Goal: Obtain resource: Obtain resource

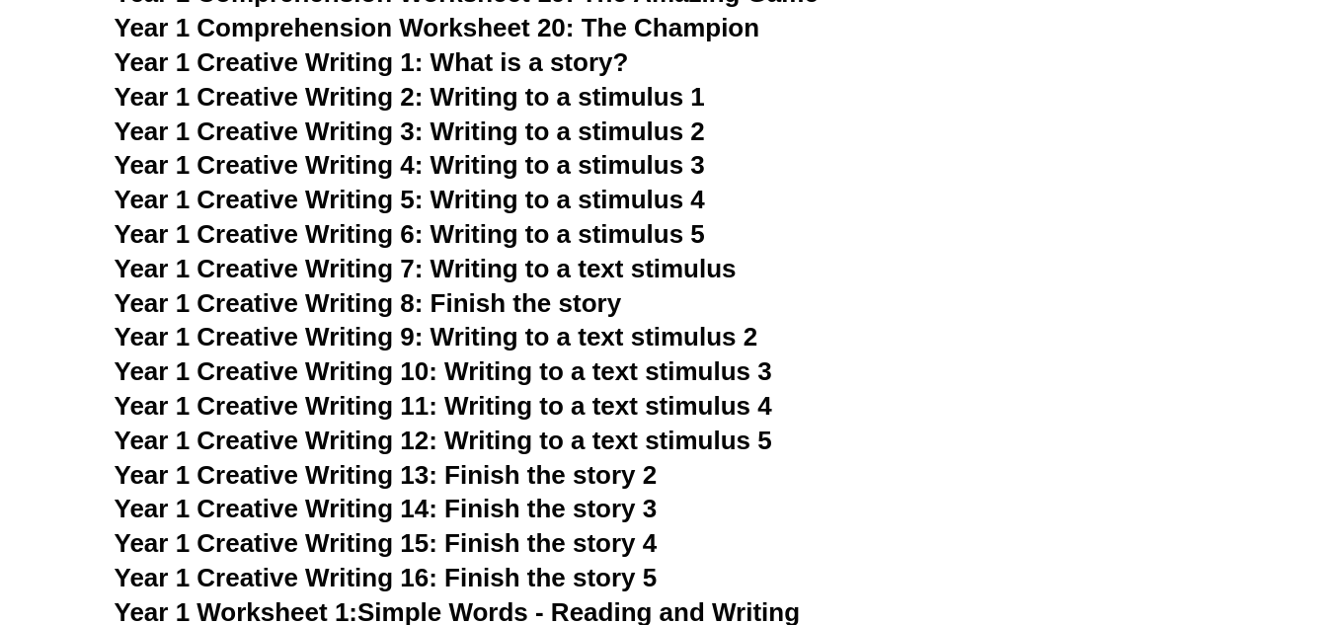
scroll to position [3259, 0]
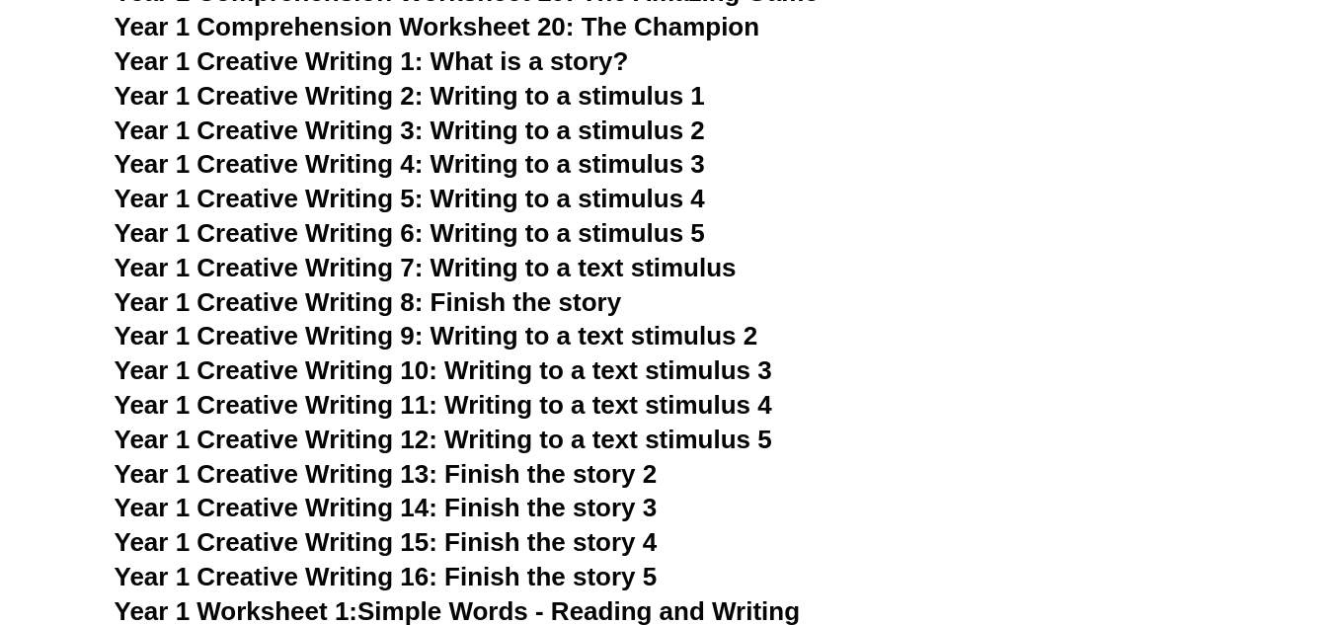
click at [321, 239] on span "Year 1 Creative Writing 6: Writing to a stimulus 5" at bounding box center [410, 233] width 591 height 30
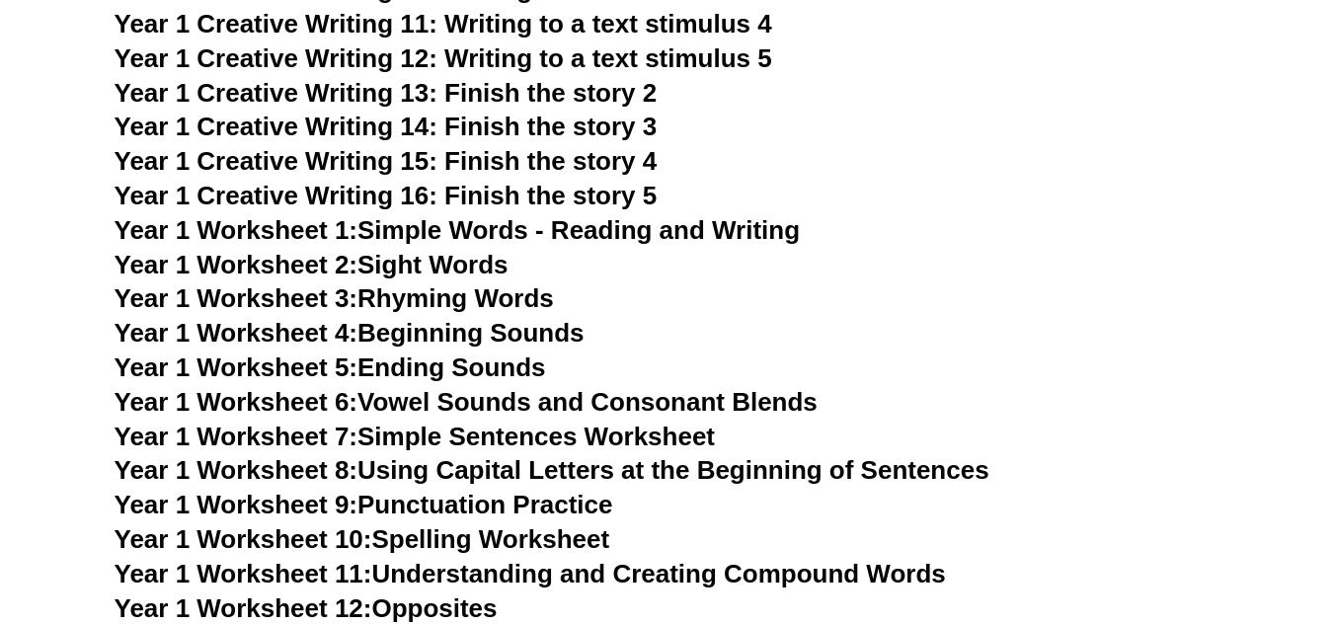
scroll to position [3654, 0]
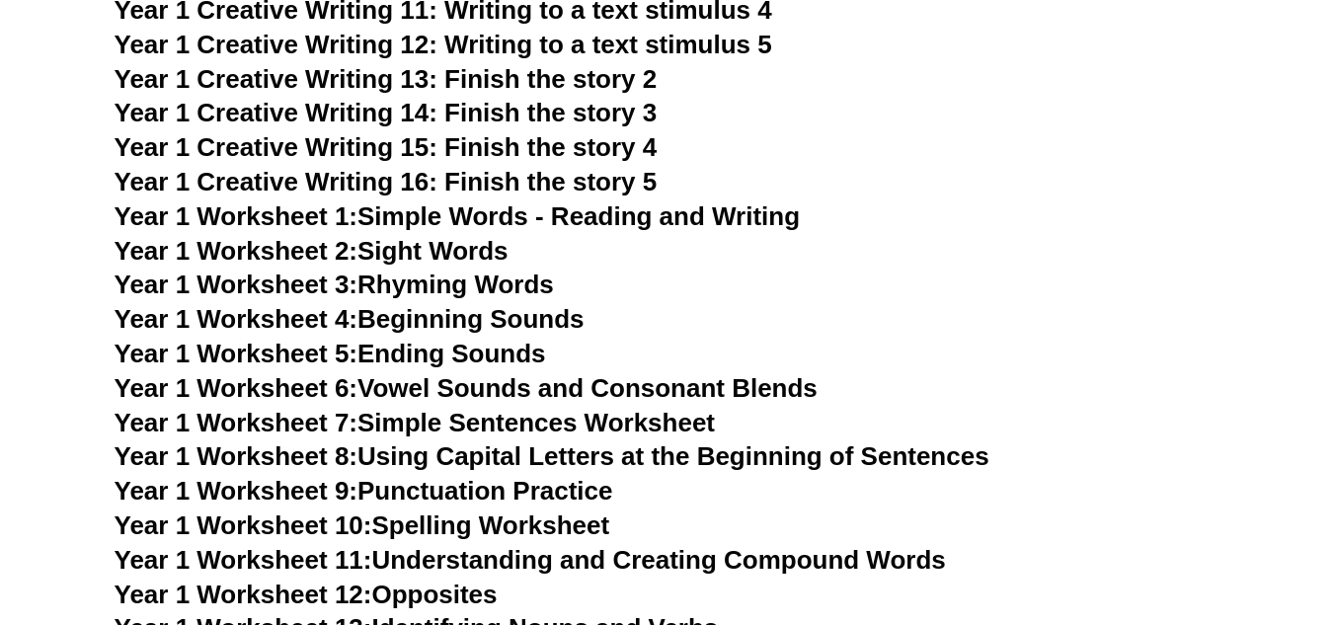
click at [470, 190] on span "Year 1 Creative Writing 16: Finish the story 5" at bounding box center [386, 182] width 543 height 30
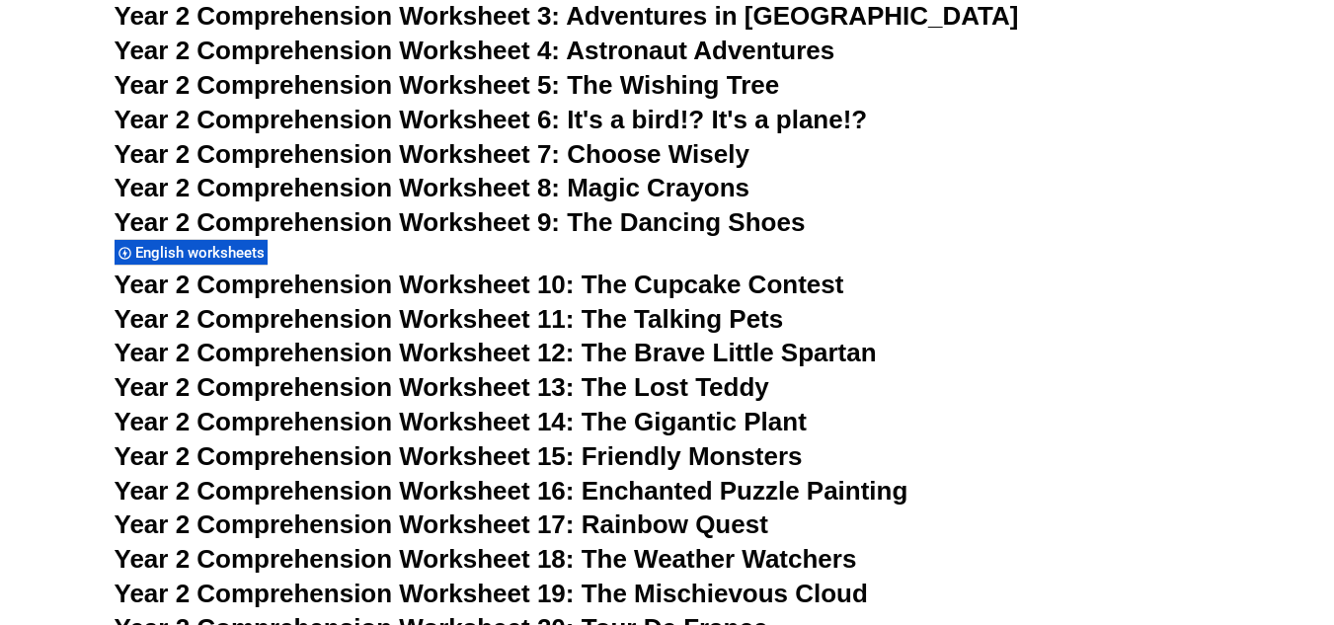
scroll to position [4938, 0]
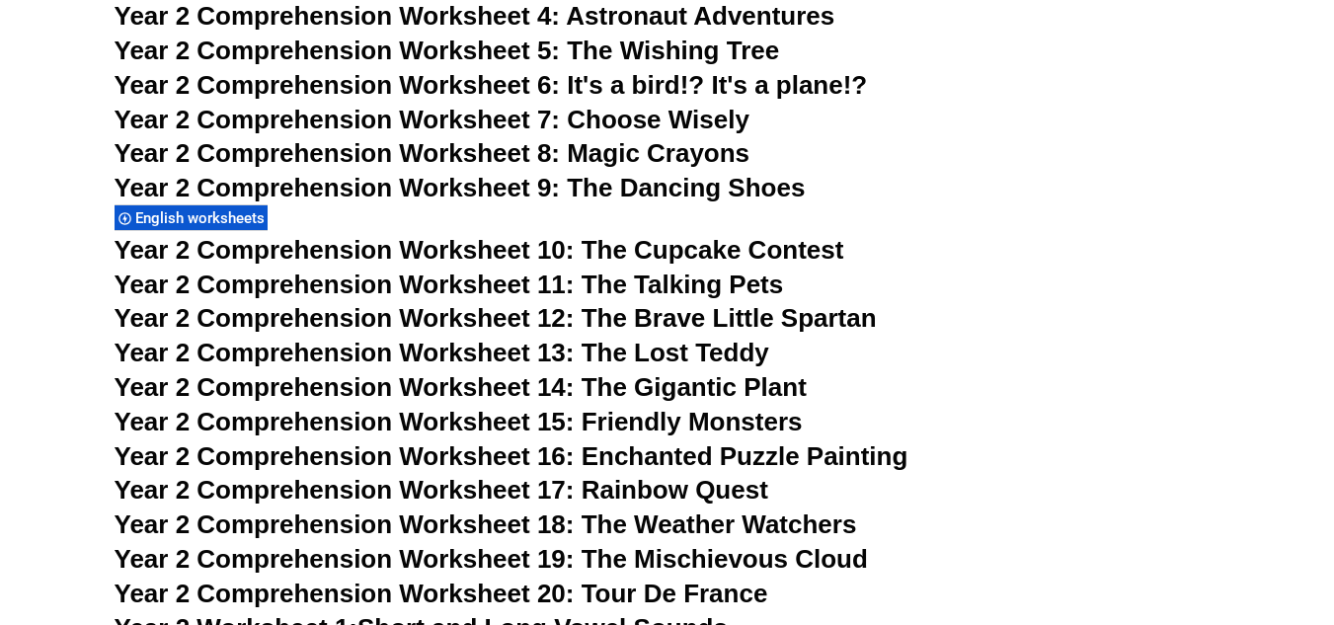
click at [687, 251] on span "Year 2 Comprehension Worksheet 10: The Cupcake Contest" at bounding box center [480, 250] width 730 height 30
click at [659, 284] on span "Year 2 Comprehension Worksheet 11: The Talking Pets" at bounding box center [450, 285] width 670 height 30
click at [619, 321] on span "Year 2 Comprehension Worksheet 12: The Brave Little Spartan" at bounding box center [496, 318] width 763 height 30
click at [640, 352] on span "Year 2 Comprehension Worksheet 13: The Lost Teddy" at bounding box center [442, 353] width 655 height 30
click at [611, 395] on span "Year 2 Comprehension Worksheet 14: The Gigantic Plant" at bounding box center [461, 387] width 692 height 30
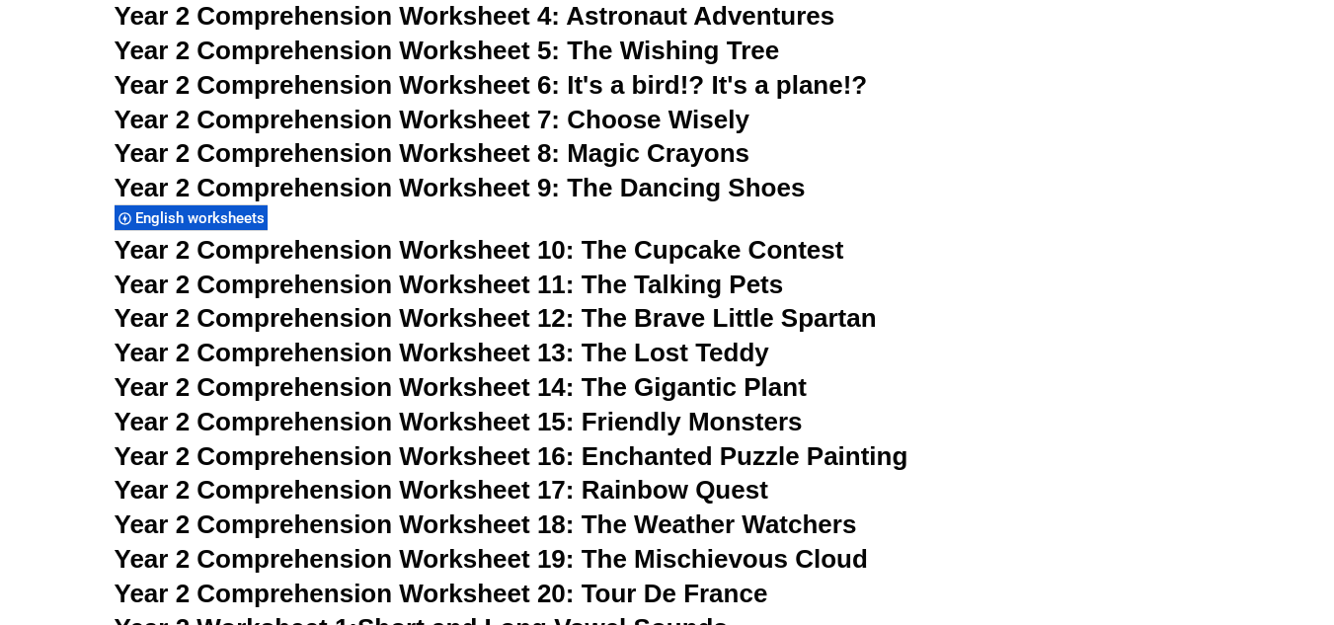
click at [594, 423] on span "Year 2 Comprehension Worksheet 15: Friendly Monsters" at bounding box center [459, 422] width 688 height 30
click at [591, 457] on span "Year 2 Comprehension Worksheet 16: Enchanted Puzzle Painting" at bounding box center [512, 457] width 794 height 30
click at [617, 496] on span "Year 2 Comprehension Worksheet 17: Rainbow Quest" at bounding box center [442, 490] width 654 height 30
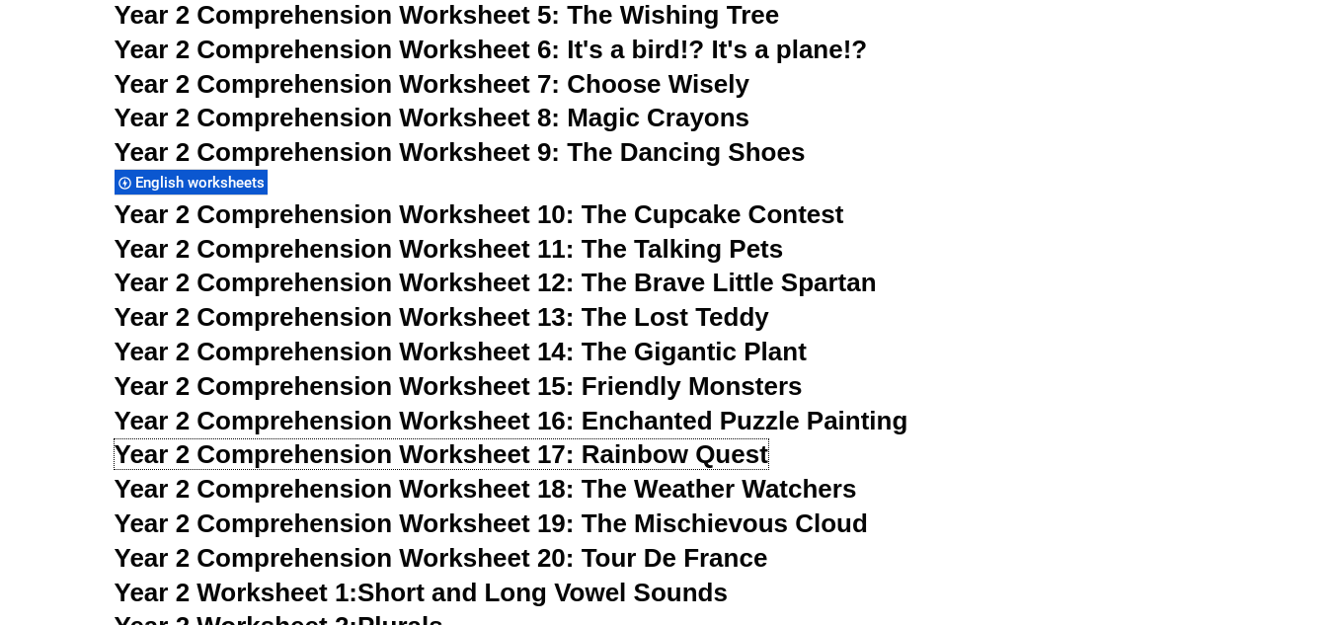
scroll to position [5037, 0]
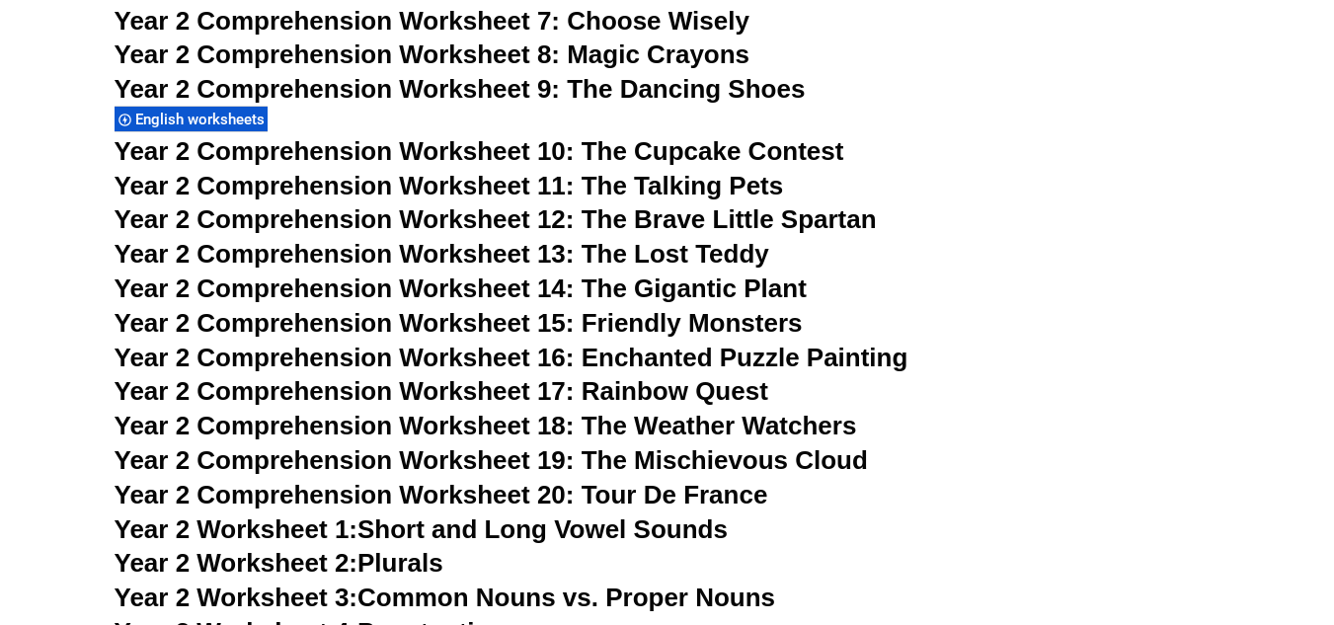
click at [631, 428] on span "Year 2 Comprehension Worksheet 18: The Weather Watchers" at bounding box center [486, 426] width 743 height 30
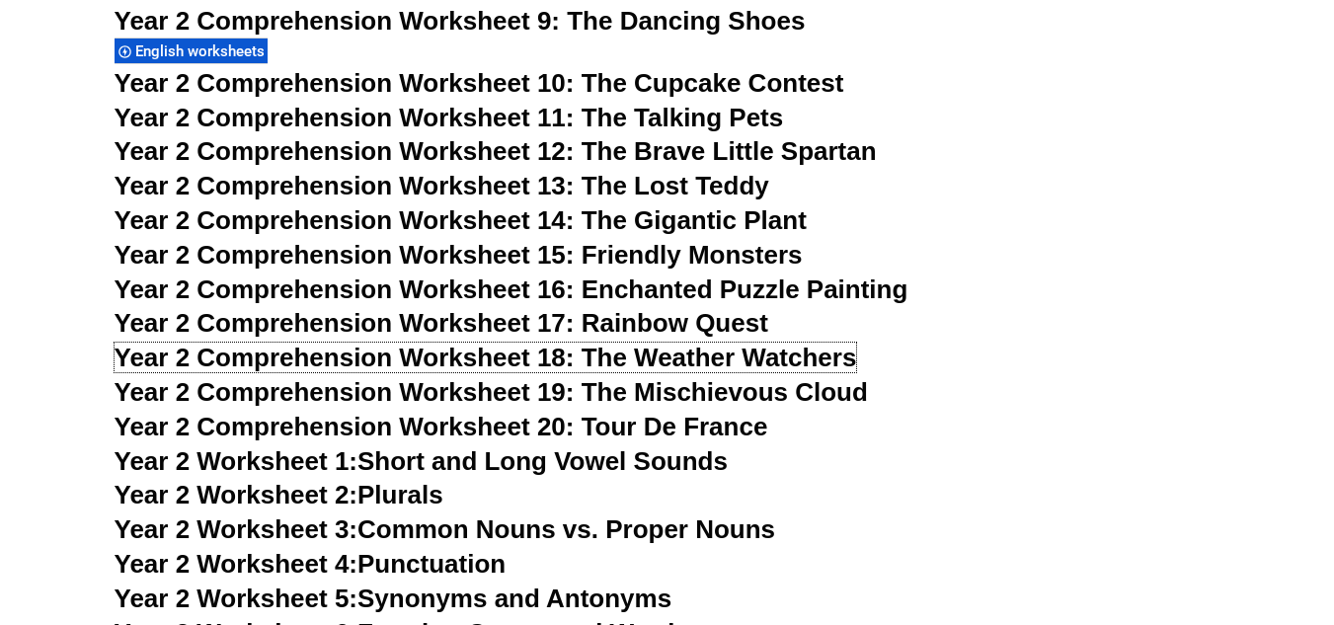
scroll to position [5135, 0]
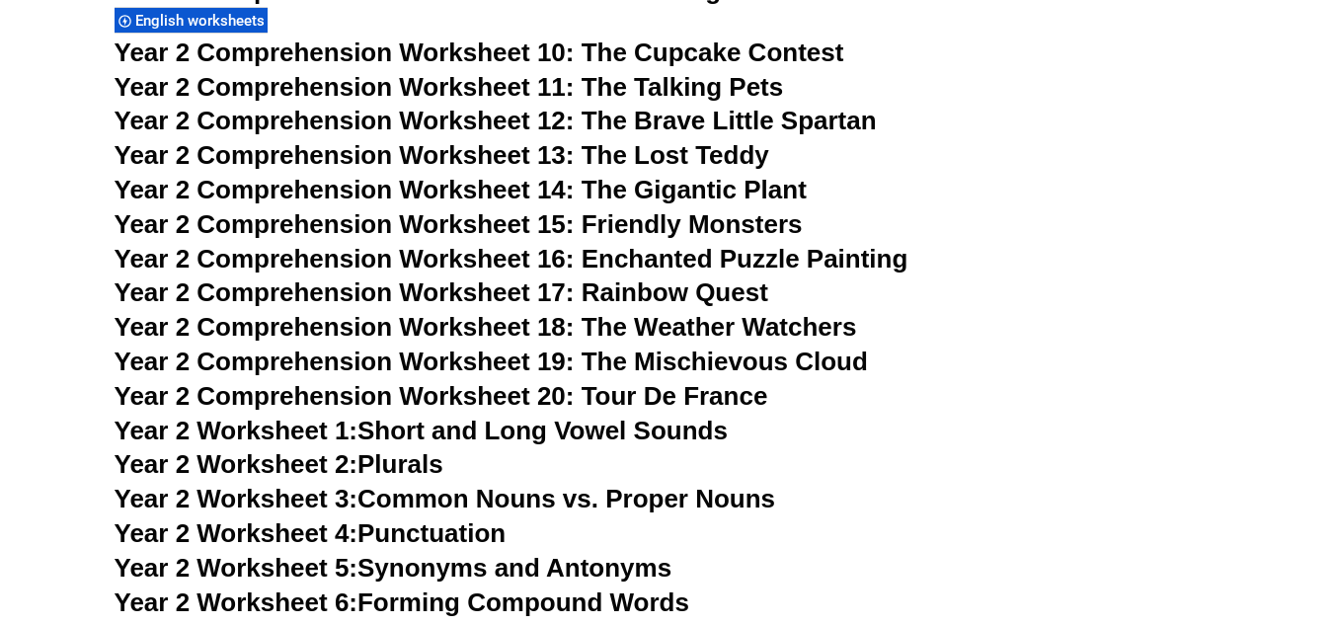
click at [570, 358] on span "Year 2 Comprehension Worksheet 19: The Mischievous Cloud" at bounding box center [492, 362] width 754 height 30
click at [571, 397] on span "Year 2 Comprehension Worksheet 20: Tour De France" at bounding box center [442, 396] width 654 height 30
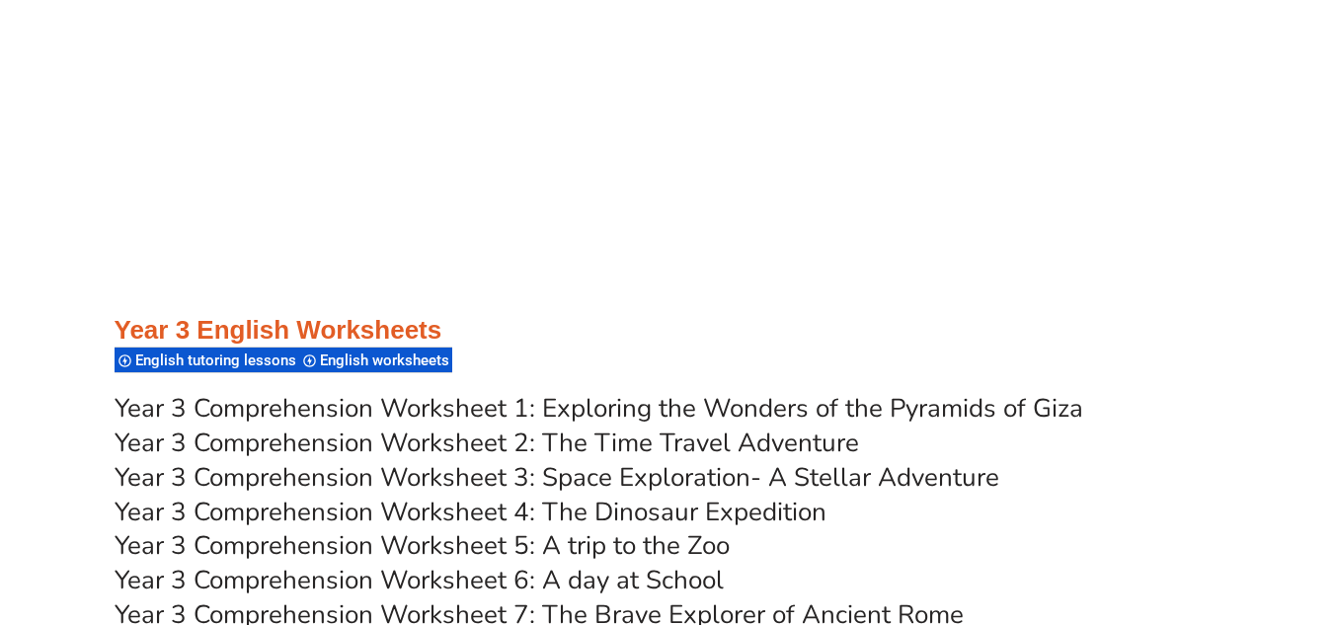
scroll to position [6321, 0]
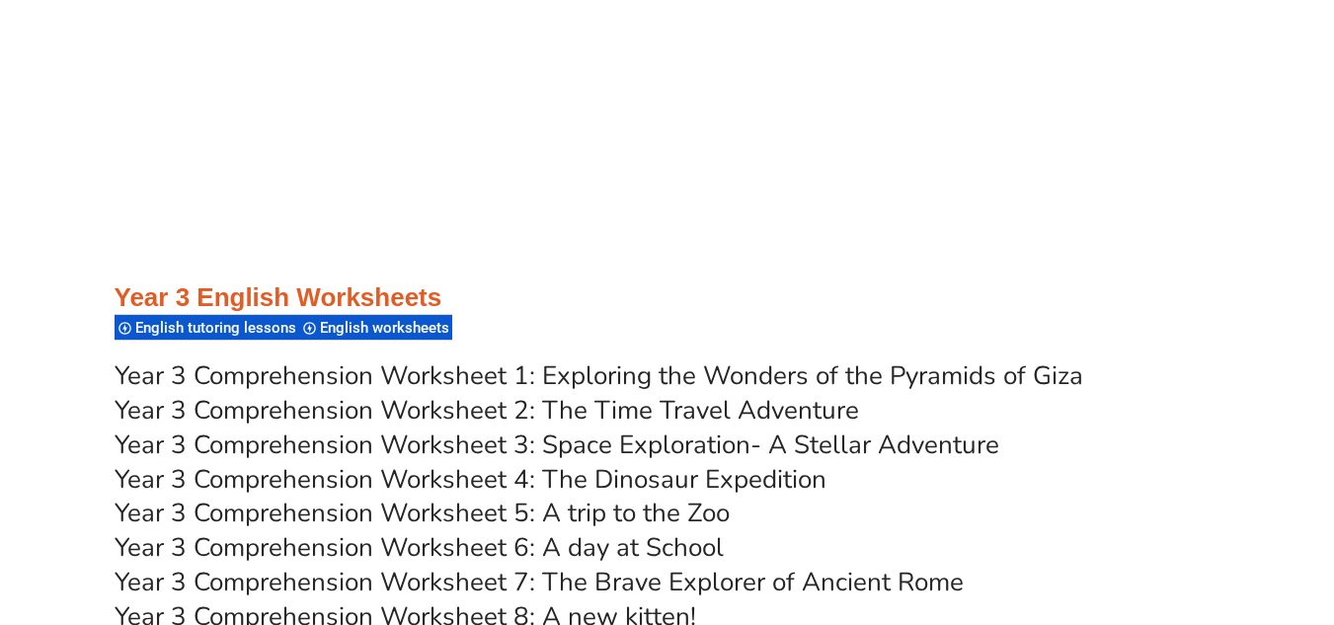
click at [681, 378] on link "Year 3 Comprehension Worksheet 1: Exploring the Wonders of the Pyramids of Giza" at bounding box center [599, 376] width 969 height 35
